Goal: Information Seeking & Learning: Learn about a topic

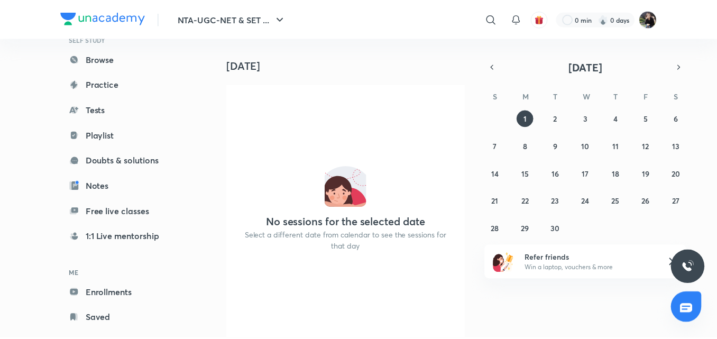
scroll to position [76, 0]
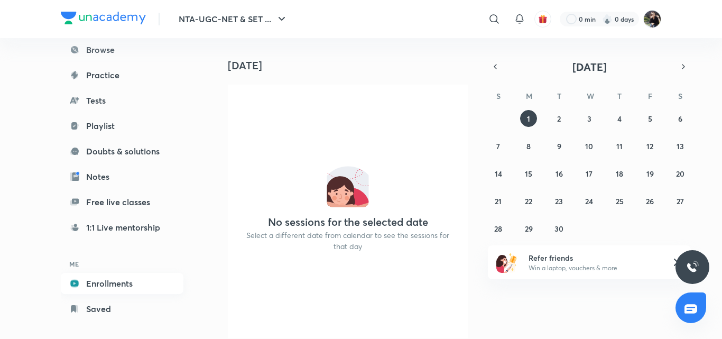
click at [124, 283] on link "Enrollments" at bounding box center [122, 283] width 123 height 21
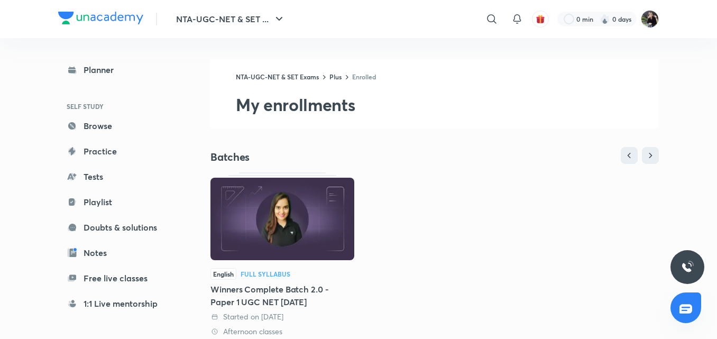
click at [433, 134] on div "NTA-UGC-NET & SET Exams Plus Enrolled My enrollments Batches English Full Sylla…" at bounding box center [434, 322] width 448 height 527
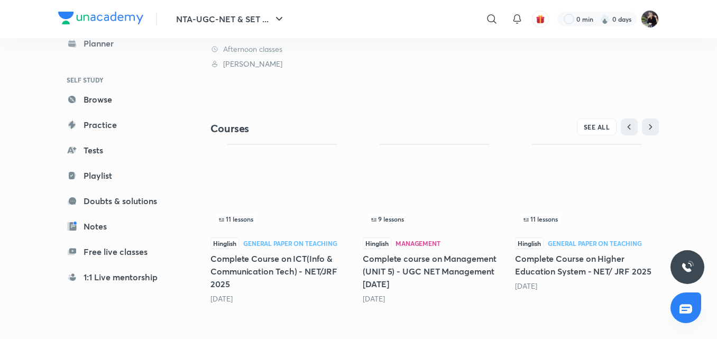
scroll to position [283, 0]
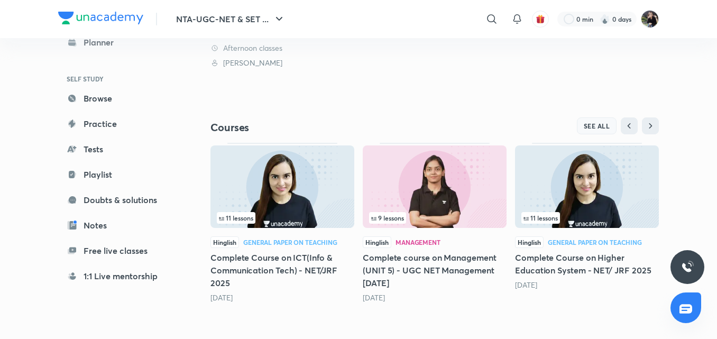
click at [599, 129] on span "SEE ALL" at bounding box center [597, 125] width 26 height 7
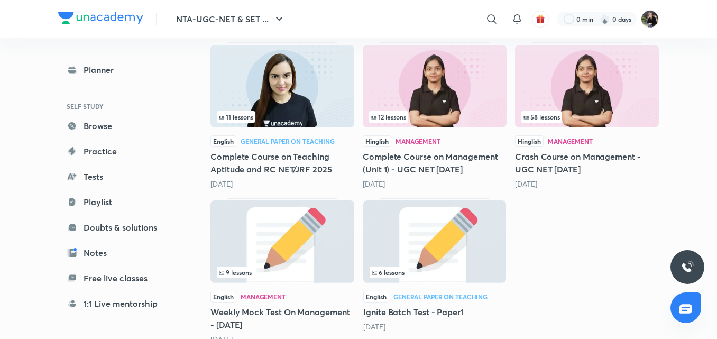
scroll to position [847, 0]
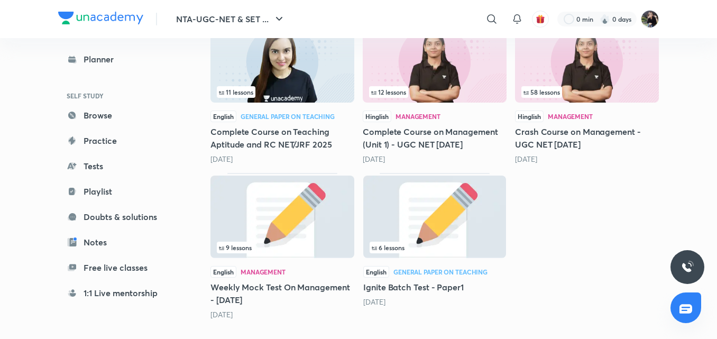
click at [281, 84] on img at bounding box center [282, 61] width 144 height 82
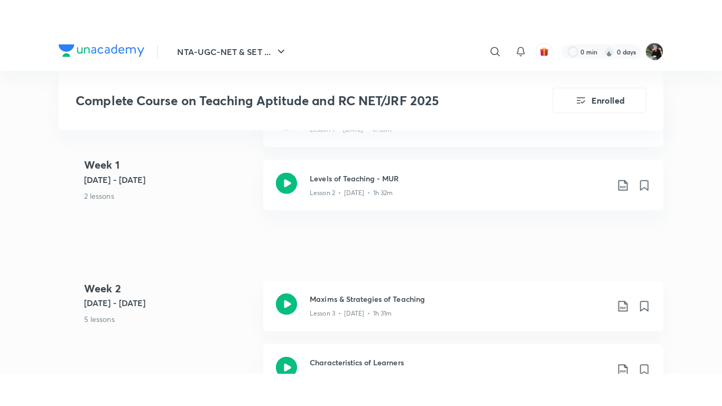
scroll to position [677, 0]
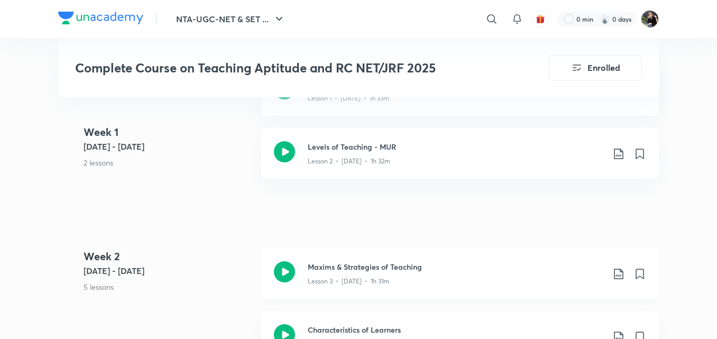
click at [279, 273] on icon at bounding box center [284, 271] width 21 height 21
